Goal: Find specific page/section: Find specific page/section

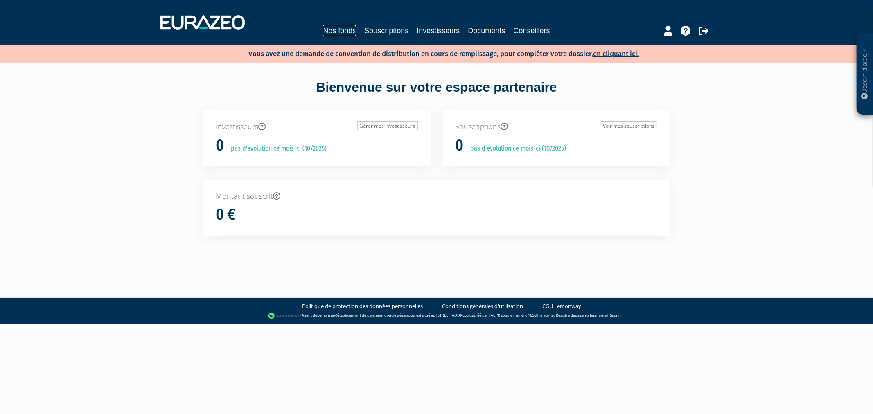
click at [333, 29] on link "Nos fonds" at bounding box center [339, 30] width 33 height 11
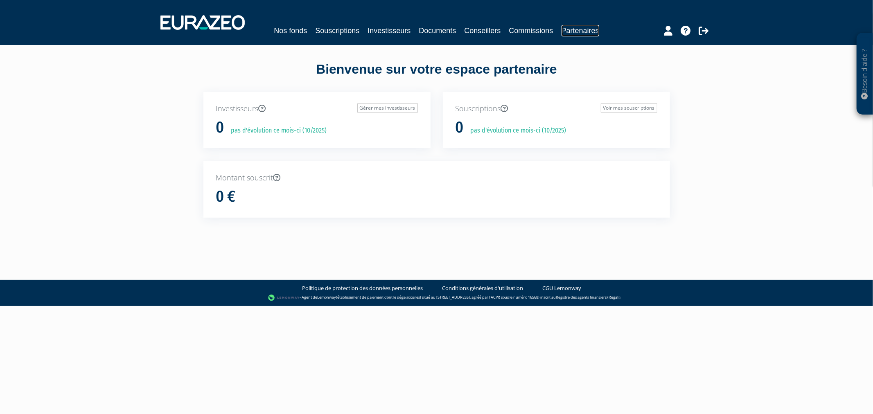
click at [562, 36] on link "Partenaires" at bounding box center [581, 30] width 38 height 11
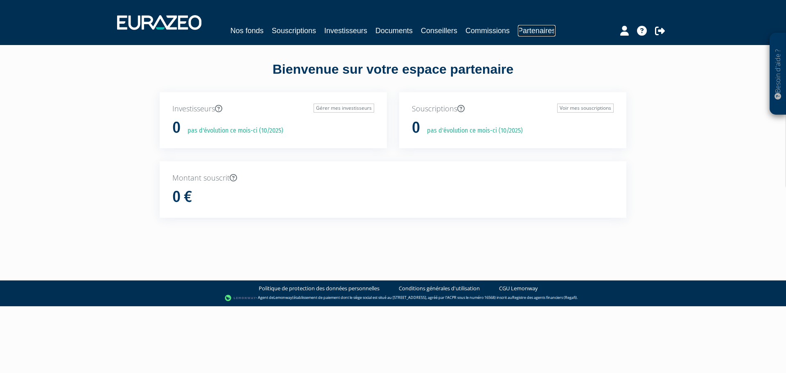
click at [518, 36] on link "Partenaires" at bounding box center [537, 30] width 38 height 11
